Goal: Communication & Community: Share content

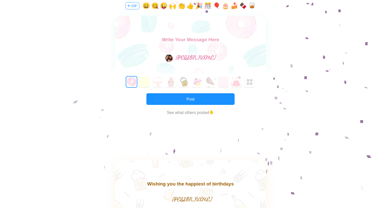
scroll to position [93, 0]
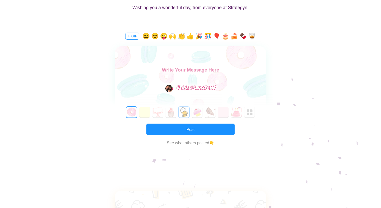
click at [185, 110] on button "4" at bounding box center [184, 112] width 11 height 11
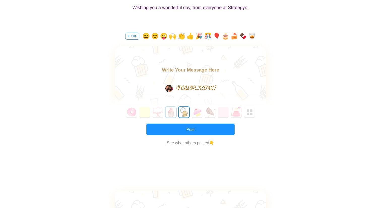
click at [174, 111] on button "3" at bounding box center [171, 112] width 11 height 11
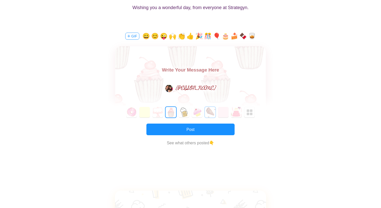
click at [212, 108] on button "6" at bounding box center [210, 112] width 11 height 11
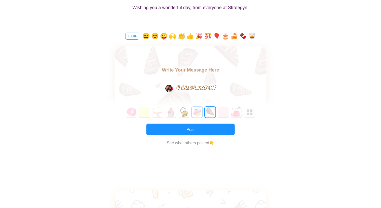
click at [200, 113] on button "5" at bounding box center [197, 112] width 11 height 11
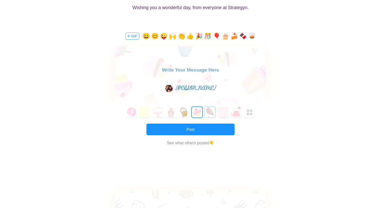
click at [212, 115] on button "6" at bounding box center [210, 112] width 11 height 11
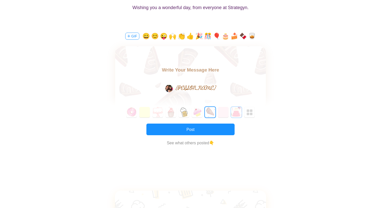
click at [237, 114] on button "8" at bounding box center [236, 112] width 11 height 11
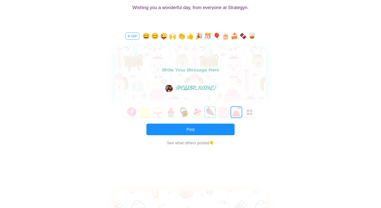
click at [211, 113] on button "6" at bounding box center [210, 112] width 11 height 11
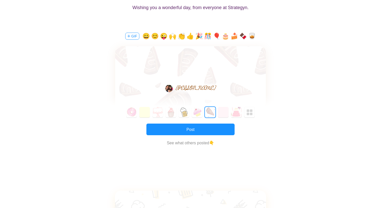
click at [189, 72] on textarea at bounding box center [190, 72] width 151 height 12
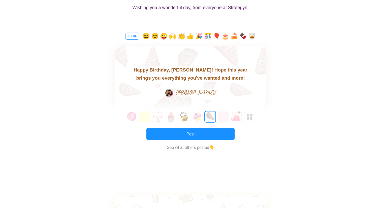
type textarea "Happy Birthday, [PERSON_NAME]! Hope this year brings you everything you've want…"
click at [132, 36] on button "GIF" at bounding box center [132, 36] width 14 height 7
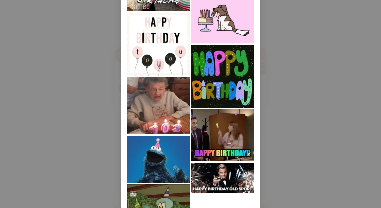
scroll to position [500, 0]
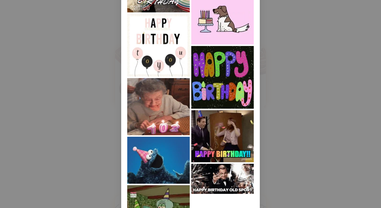
click at [167, 58] on img at bounding box center [158, 45] width 63 height 63
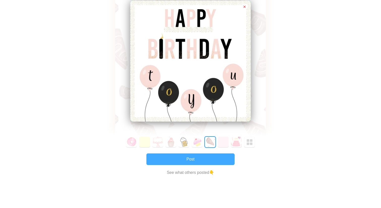
scroll to position [202, 0]
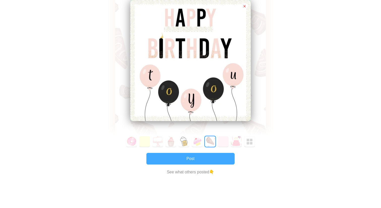
click at [196, 155] on button "Post" at bounding box center [191, 159] width 88 height 12
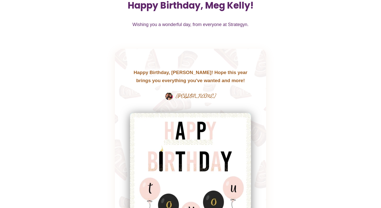
scroll to position [0, 0]
